Goal: Task Accomplishment & Management: Use online tool/utility

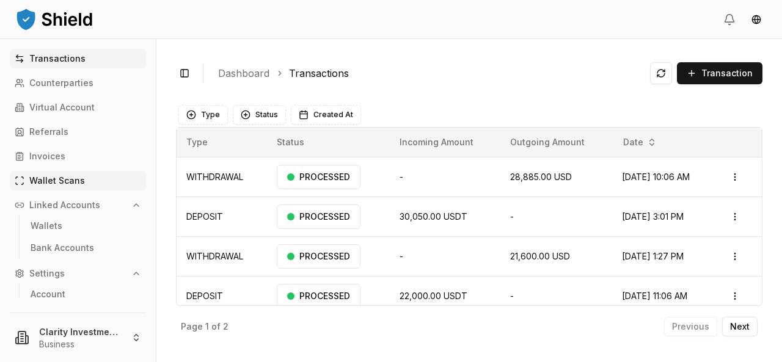
click at [48, 181] on p "Wallet Scans" at bounding box center [57, 181] width 56 height 9
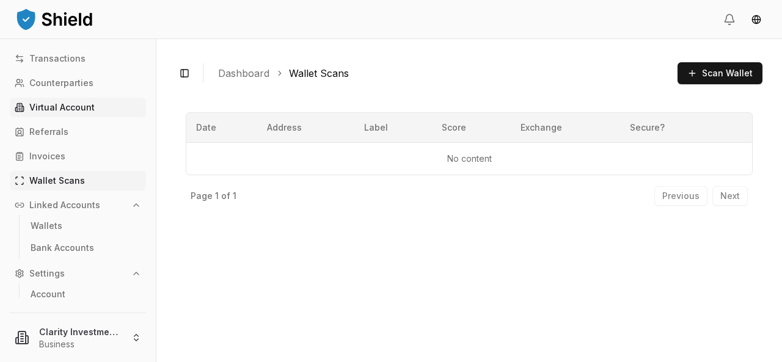
click at [64, 108] on p "Virtual Account" at bounding box center [61, 107] width 65 height 9
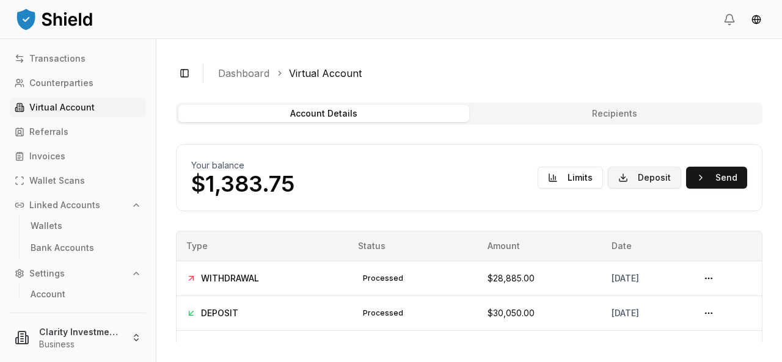
click at [641, 178] on button "Deposit" at bounding box center [644, 178] width 73 height 22
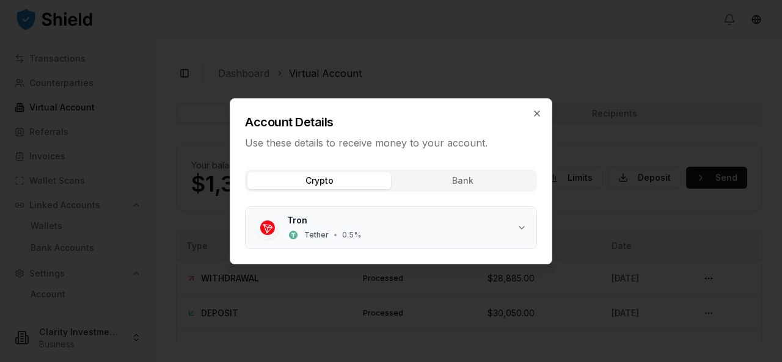
click at [290, 222] on span "Tron" at bounding box center [297, 221] width 20 height 12
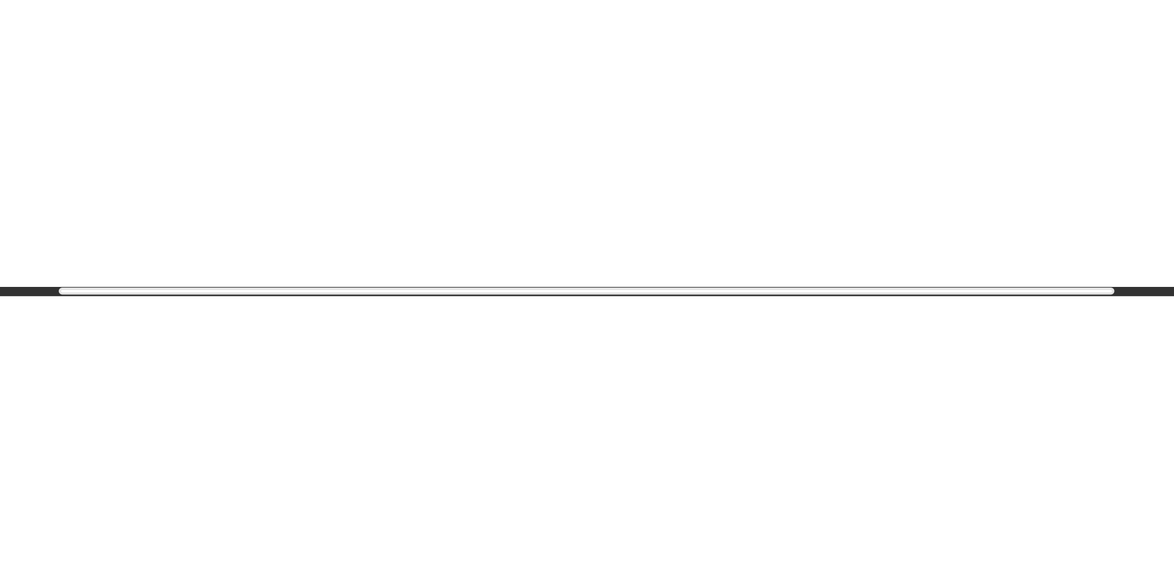
scroll to position [19, 0]
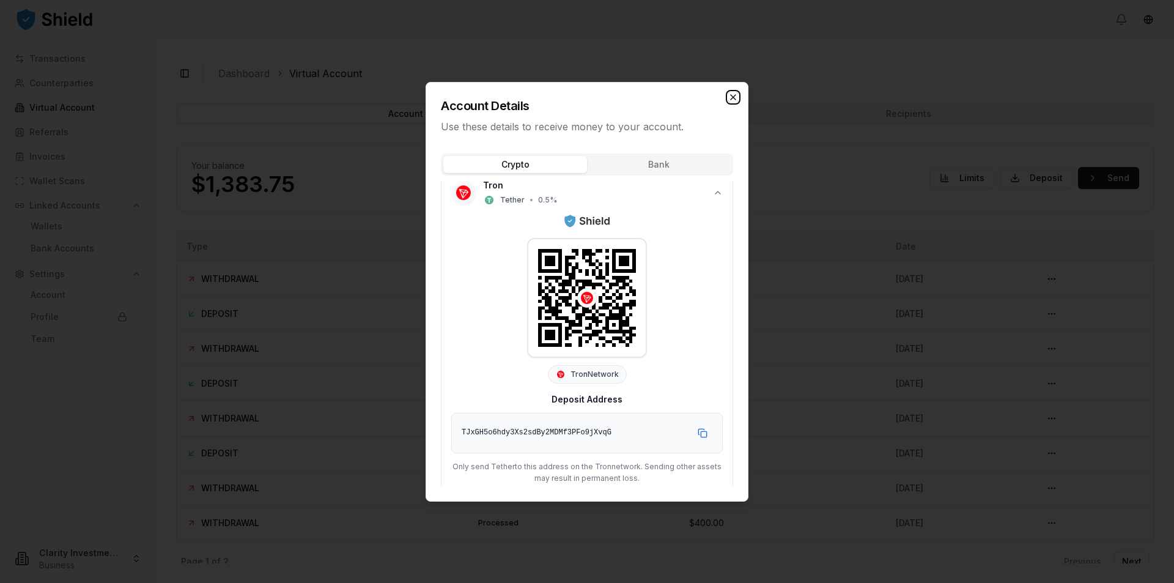
click at [729, 98] on icon "button" at bounding box center [733, 97] width 10 height 10
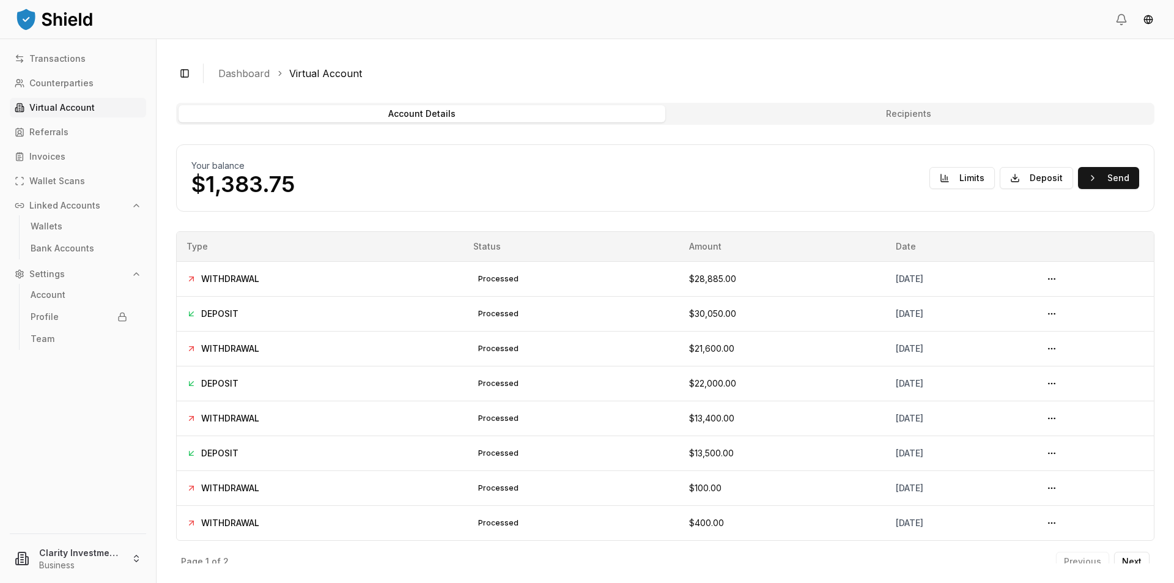
click at [65, 109] on p "Virtual Account" at bounding box center [61, 107] width 65 height 9
click at [69, 105] on p "Virtual Account" at bounding box center [61, 107] width 65 height 9
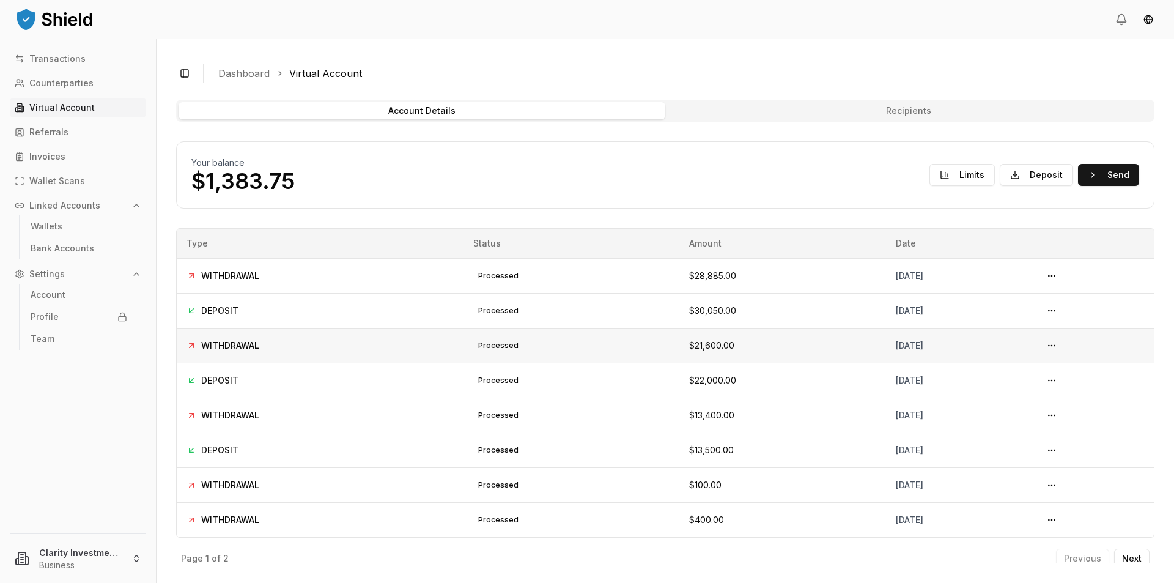
scroll to position [0, 0]
